Goal: Information Seeking & Learning: Find specific page/section

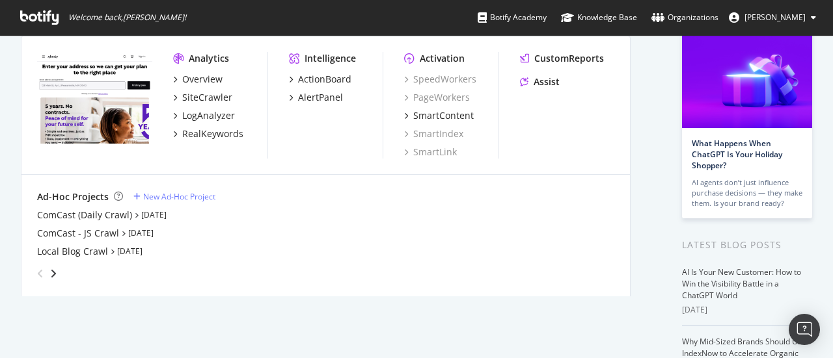
scroll to position [53, 0]
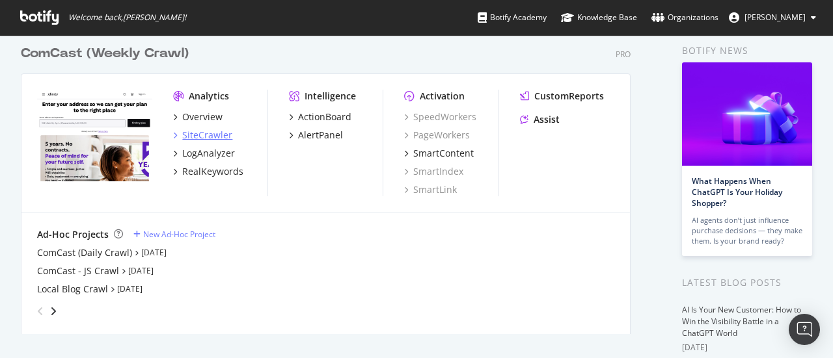
click at [213, 135] on div "SiteCrawler" at bounding box center [207, 135] width 50 height 13
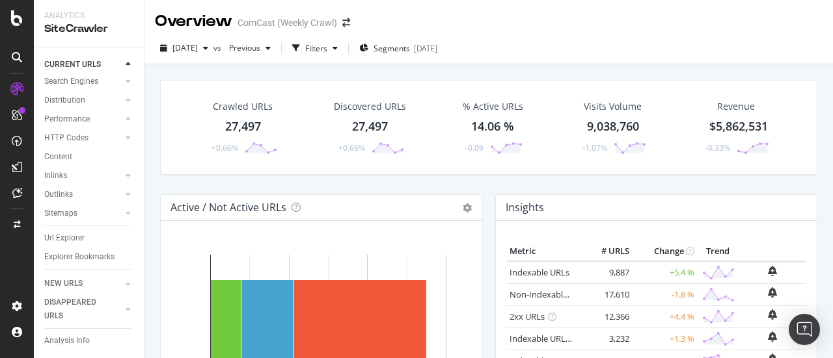
scroll to position [91, 0]
click at [73, 232] on div "Url Explorer" at bounding box center [64, 239] width 40 height 14
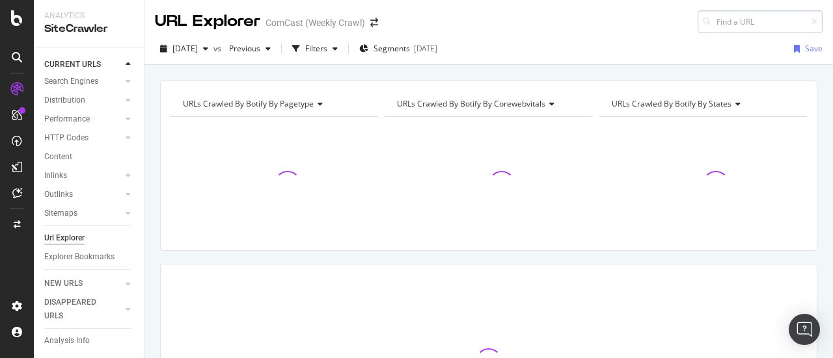
click at [759, 24] on input at bounding box center [759, 21] width 125 height 23
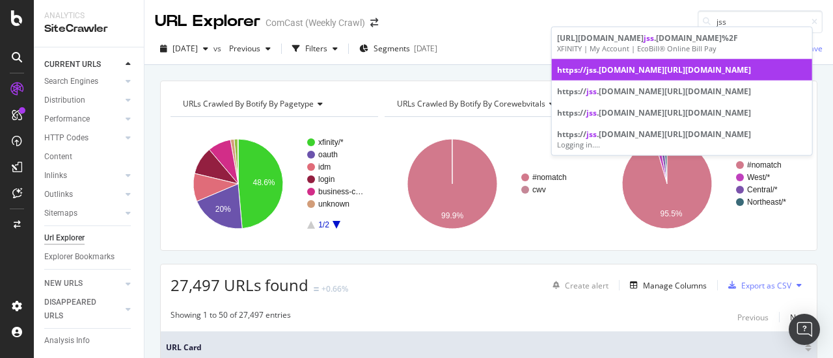
type input "jss"
click at [686, 75] on div "https:// jss .[DOMAIN_NAME][URL][DOMAIN_NAME]" at bounding box center [682, 69] width 250 height 11
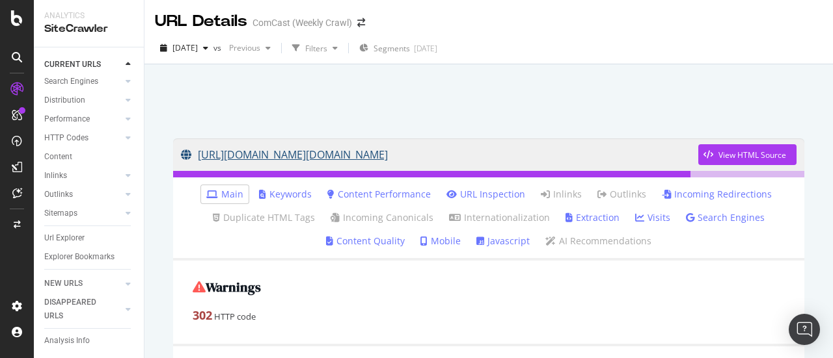
click at [608, 150] on link "[URL][DOMAIN_NAME][DOMAIN_NAME]" at bounding box center [439, 155] width 517 height 33
click at [312, 156] on link "[URL][DOMAIN_NAME][DOMAIN_NAME]" at bounding box center [439, 155] width 517 height 33
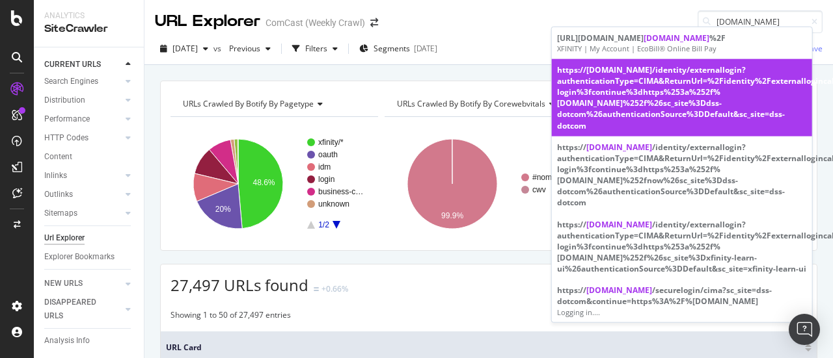
type input "[DOMAIN_NAME]"
click at [686, 100] on div "https:// [DOMAIN_NAME] /identity/externallogin?authenticationType=CIMA&ReturnUr…" at bounding box center [682, 97] width 250 height 67
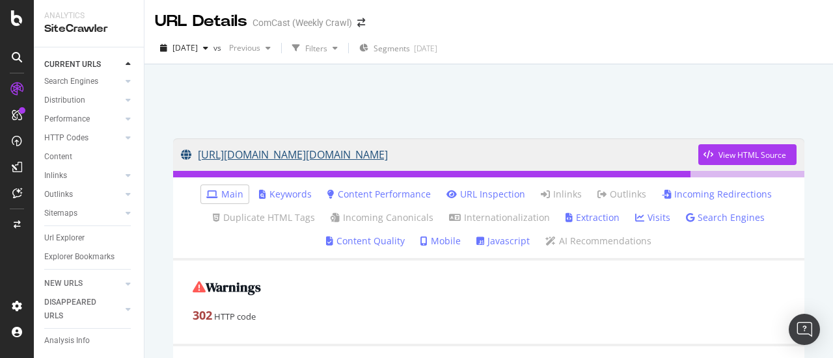
click at [653, 153] on link "[URL][DOMAIN_NAME][DOMAIN_NAME]" at bounding box center [439, 155] width 517 height 33
